Goal: Information Seeking & Learning: Learn about a topic

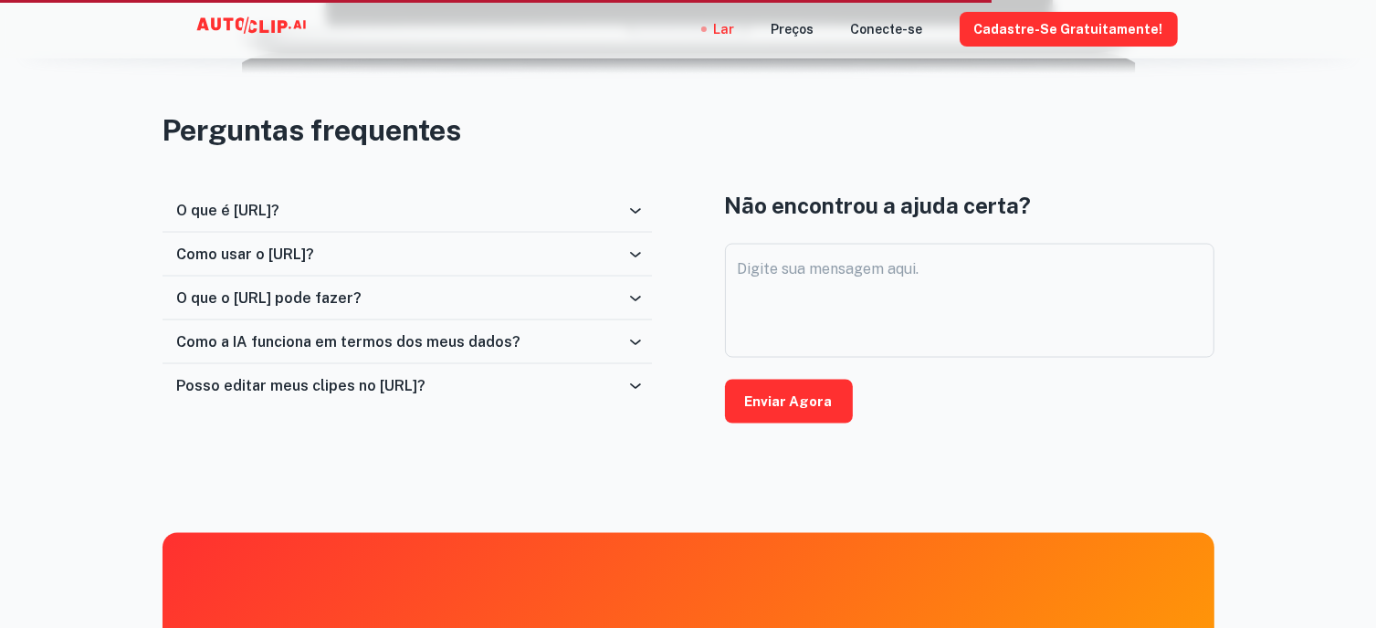
scroll to position [2936, 0]
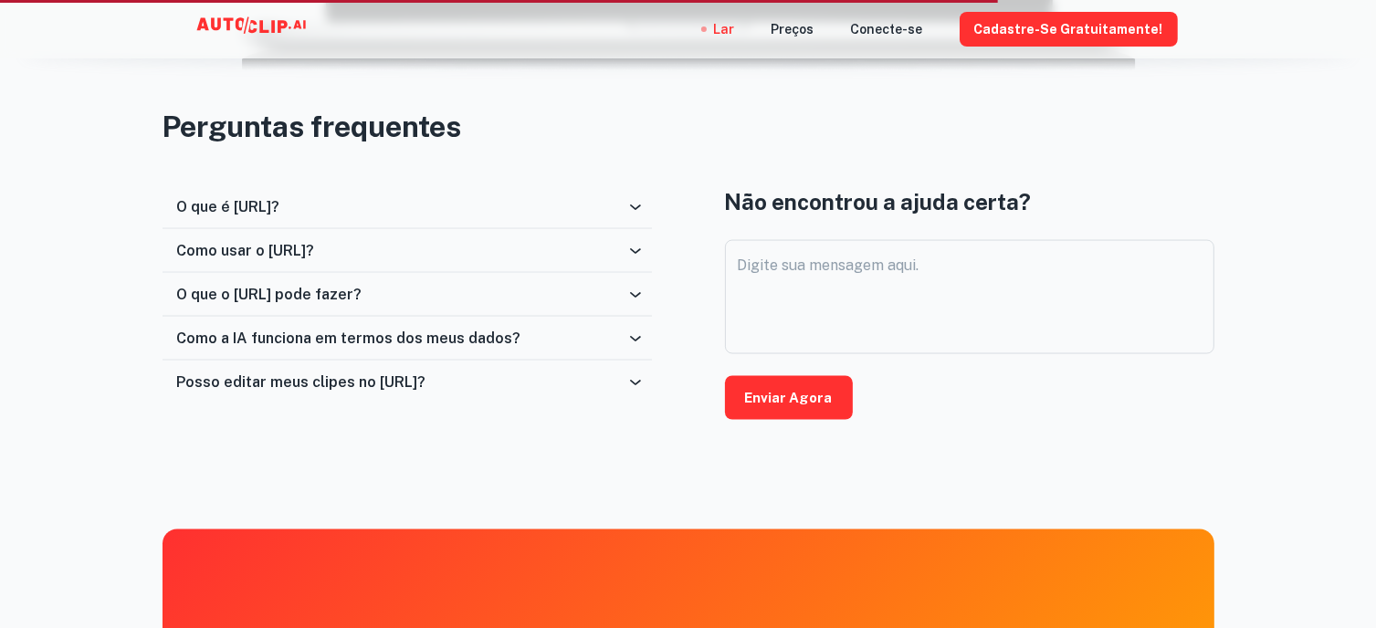
click at [622, 200] on div "O que é [URL]?" at bounding box center [401, 206] width 449 height 17
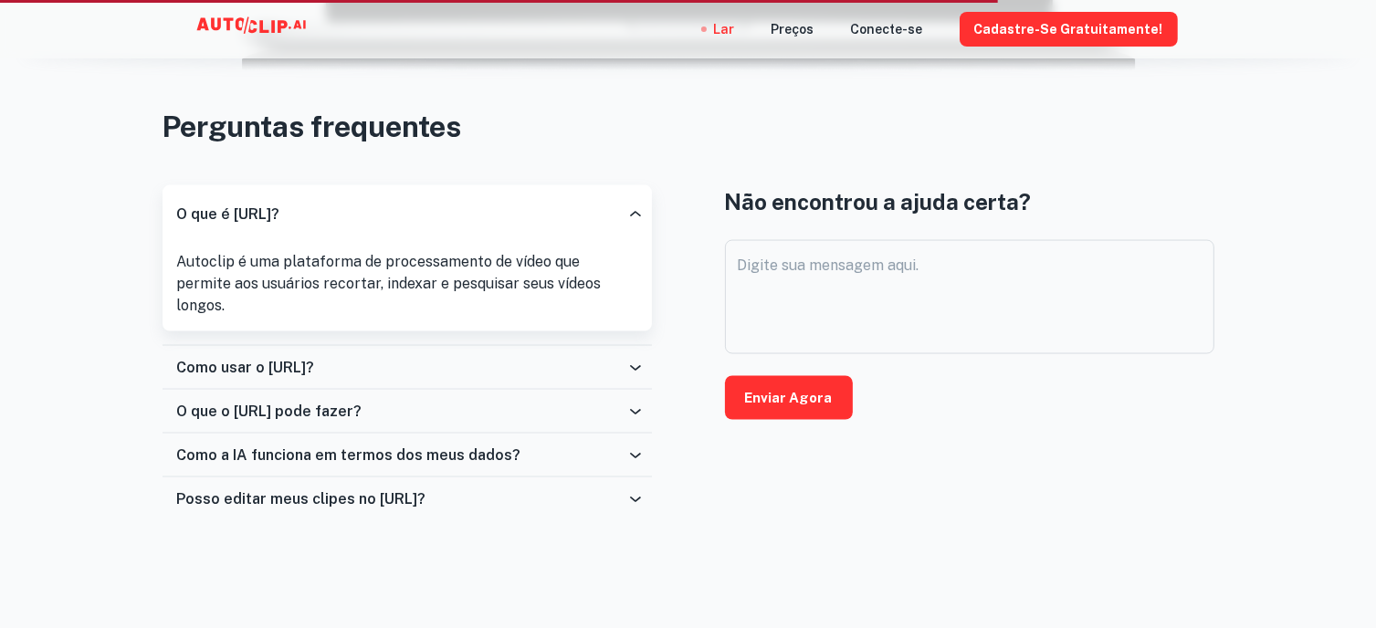
click at [622, 200] on div "O que é [URL]?" at bounding box center [407, 214] width 489 height 58
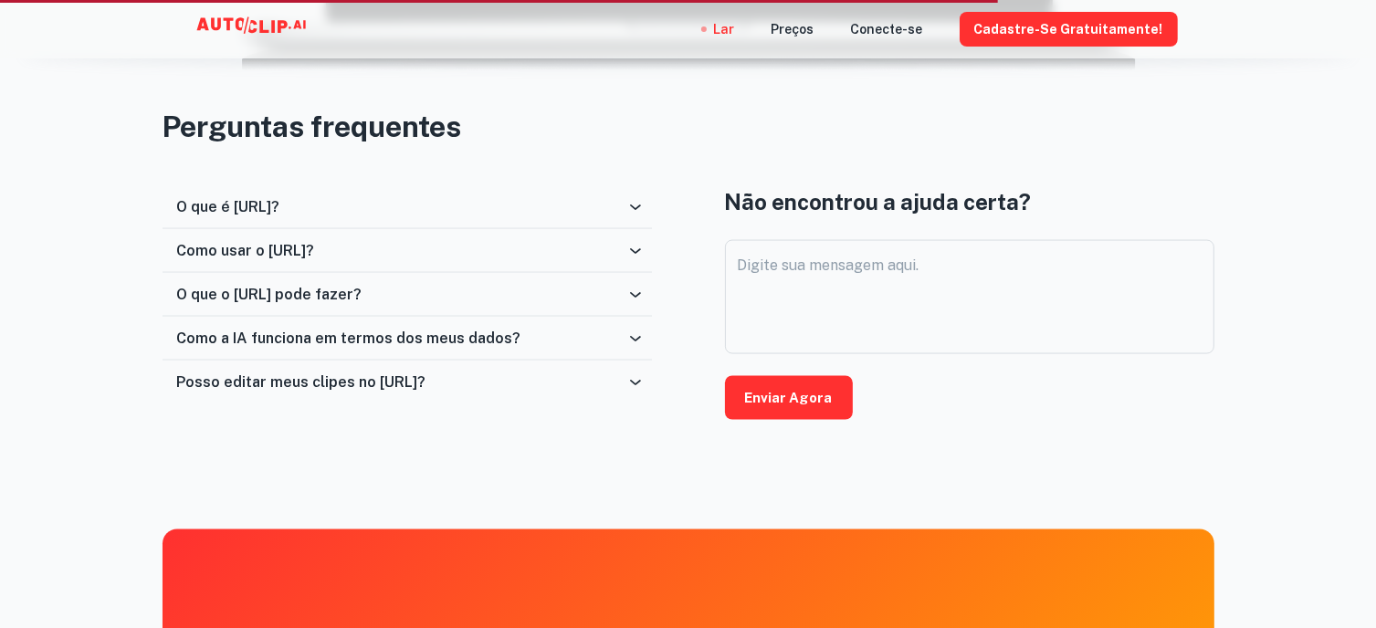
click at [628, 247] on icon at bounding box center [635, 251] width 18 height 18
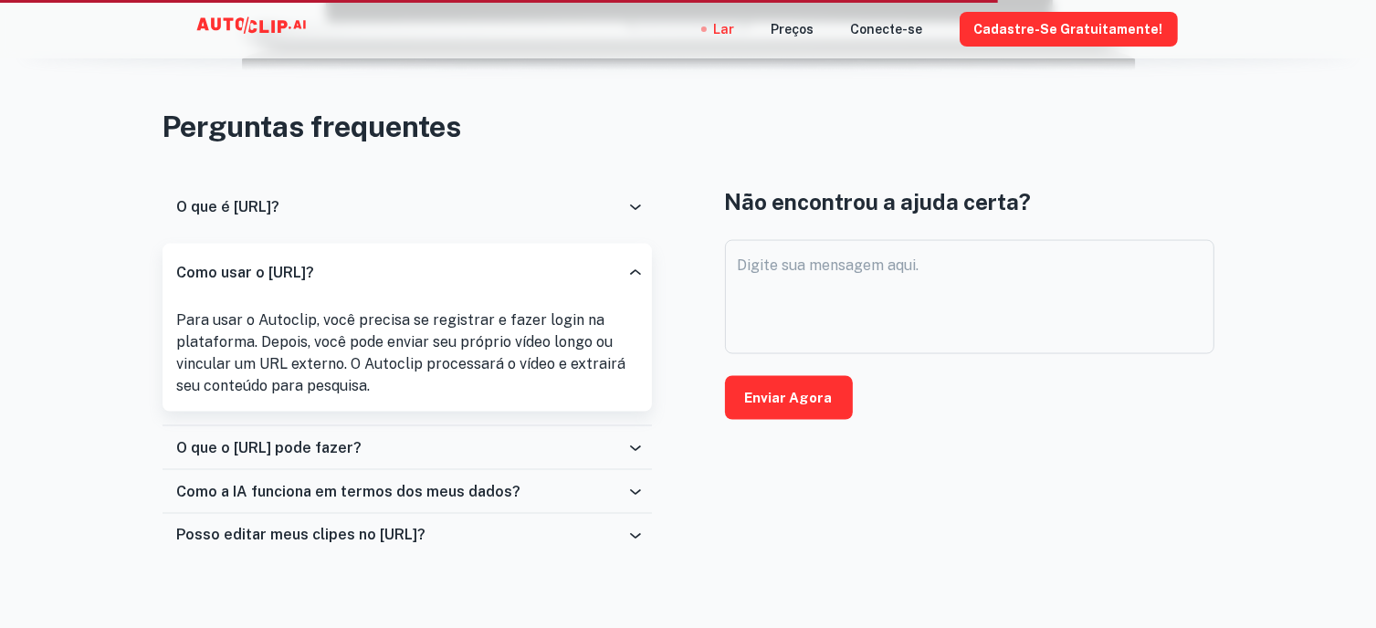
click at [628, 247] on div "Como usar o [URL]?" at bounding box center [407, 273] width 489 height 58
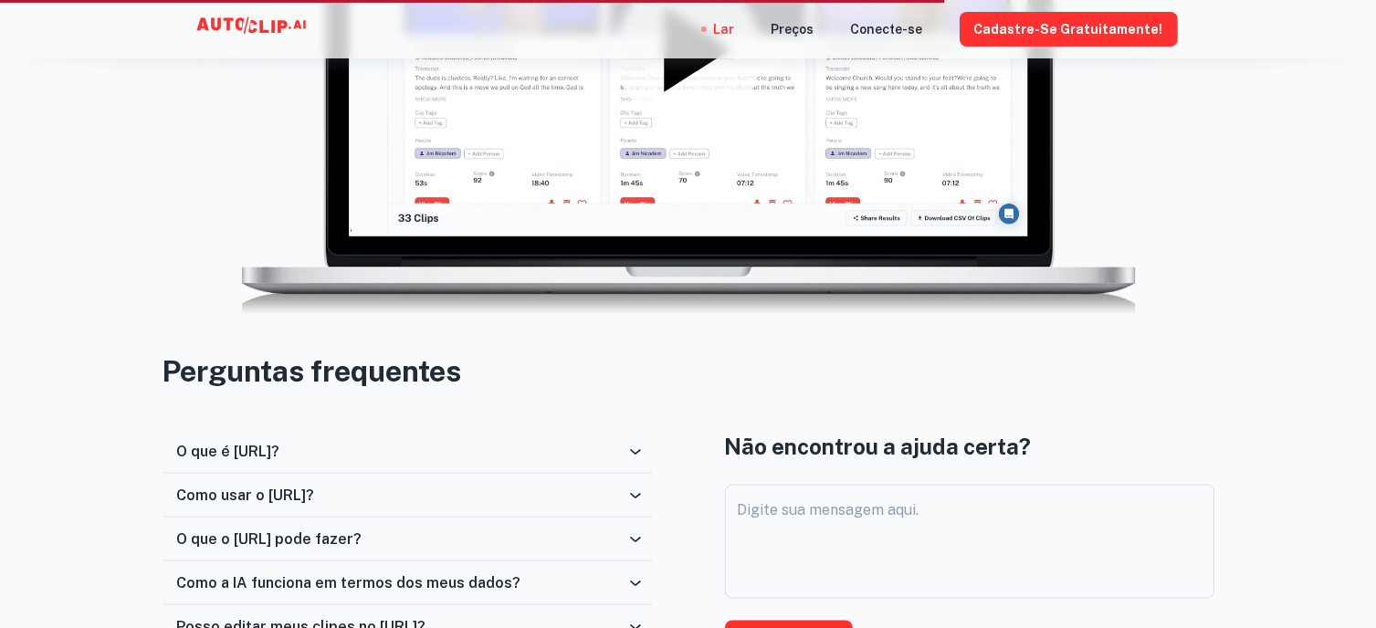
scroll to position [2682, 0]
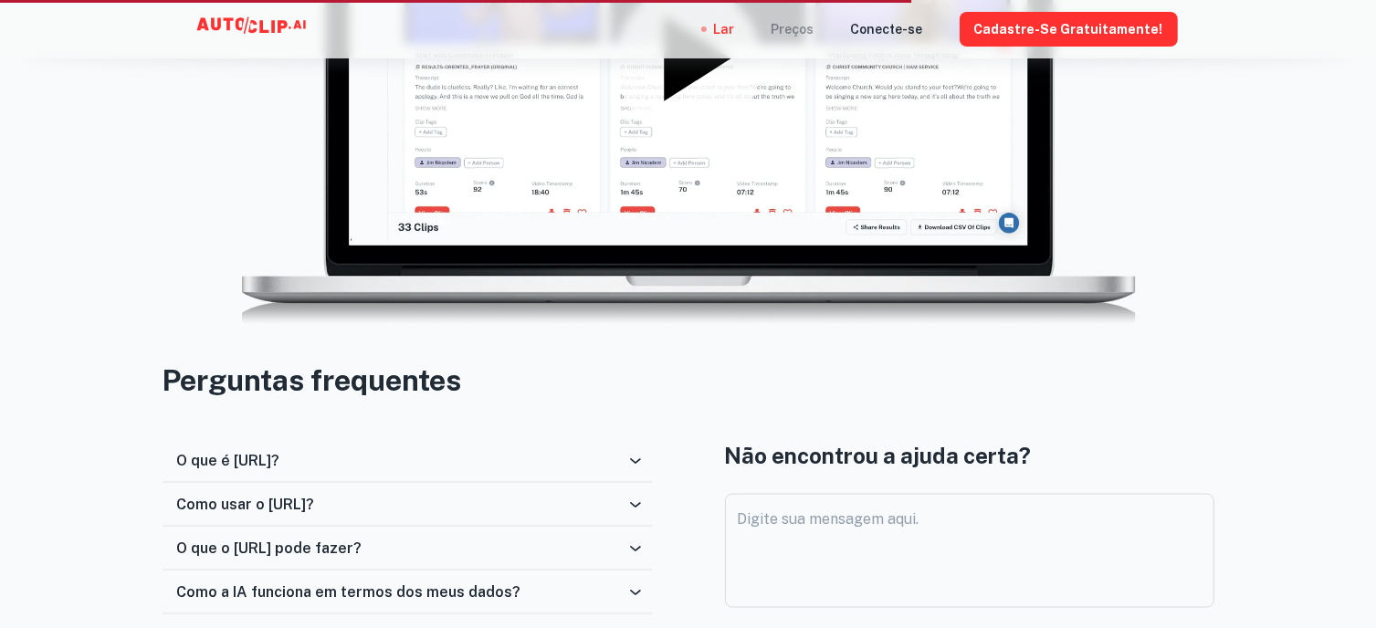
click at [814, 23] on font "Preços" at bounding box center [792, 30] width 43 height 15
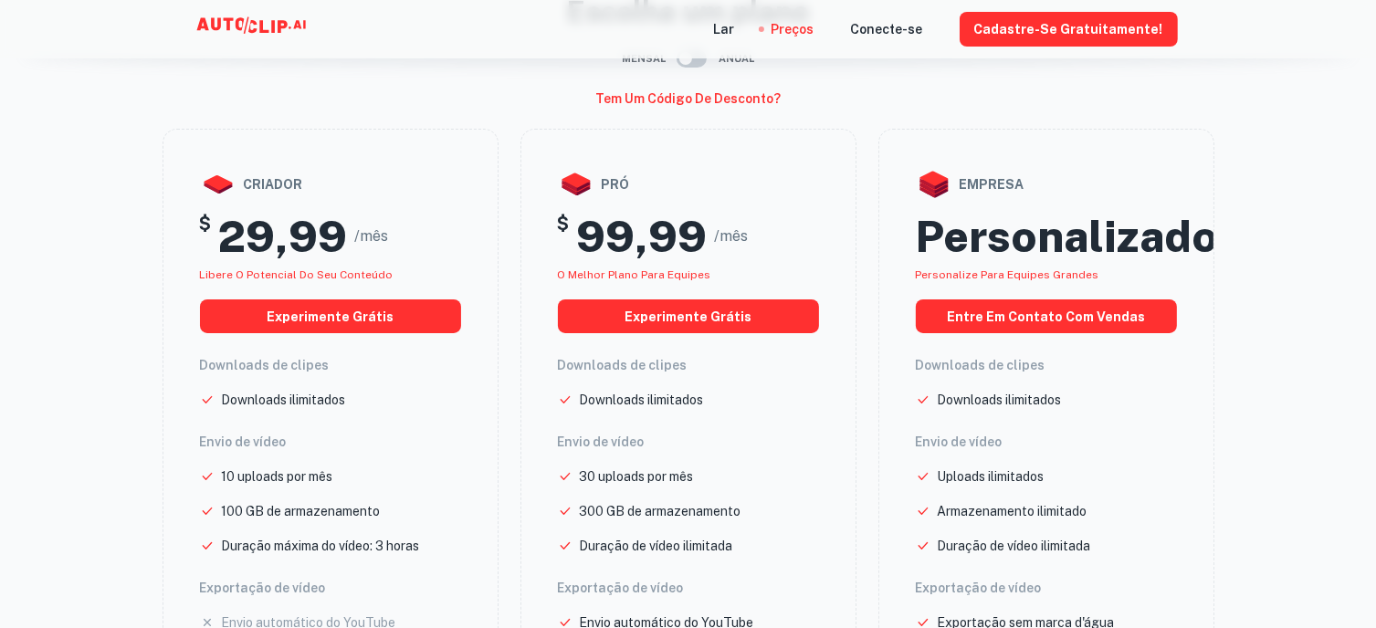
scroll to position [110, 0]
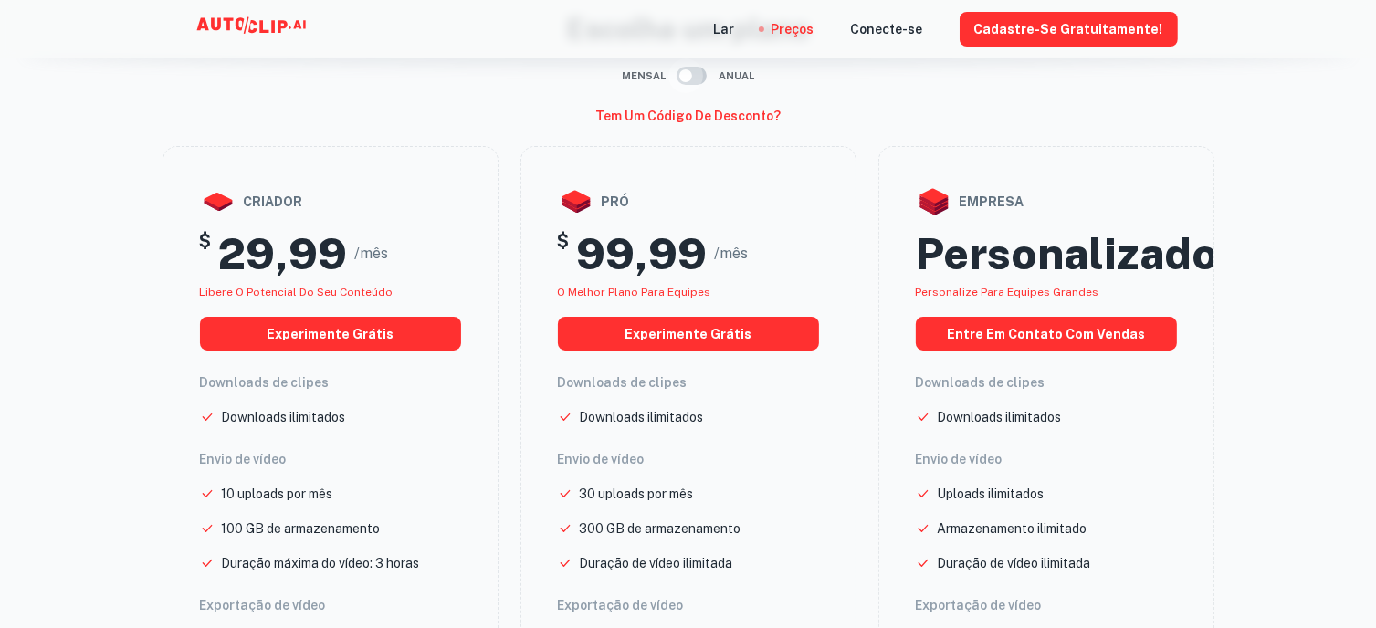
click at [690, 82] on input "checkbox" at bounding box center [686, 75] width 104 height 35
checkbox input "true"
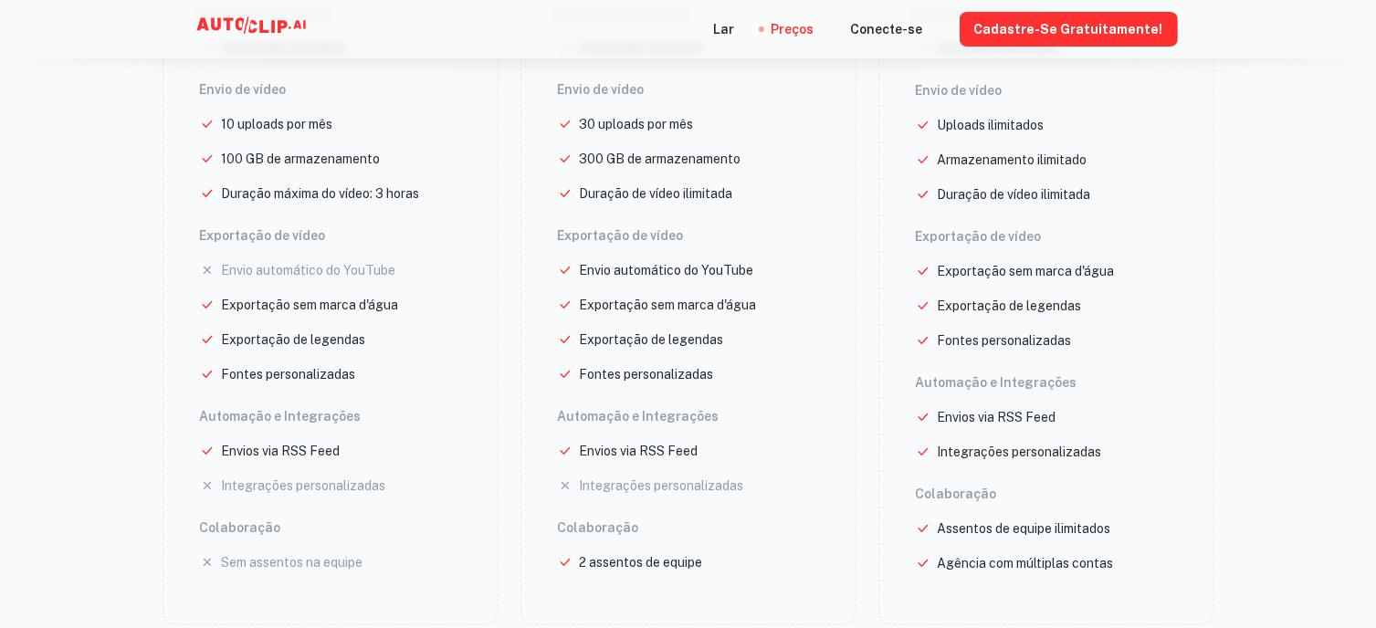
scroll to position [0, 0]
